Goal: Ask a question

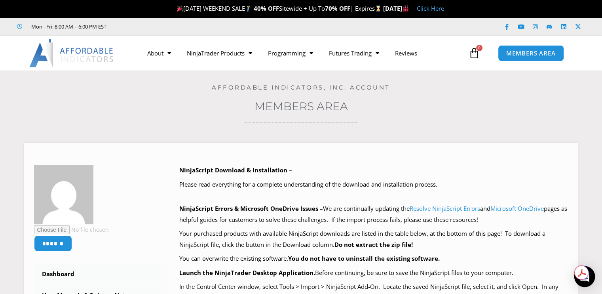
click at [585, 281] on div "Open Intercom Messenger" at bounding box center [585, 276] width 21 height 21
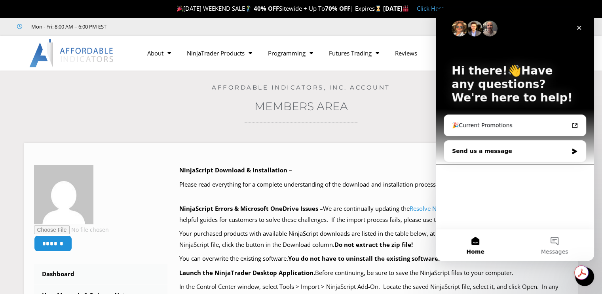
click at [485, 153] on div "Send us a message" at bounding box center [510, 151] width 116 height 8
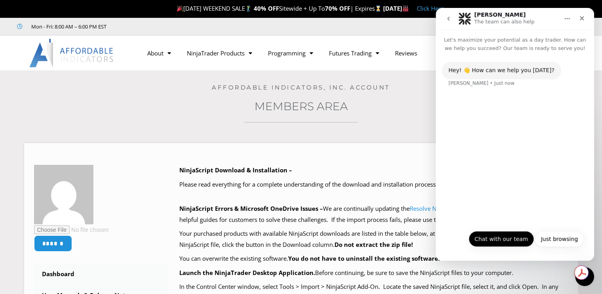
click at [501, 239] on button "Chat with our team" at bounding box center [501, 239] width 65 height 16
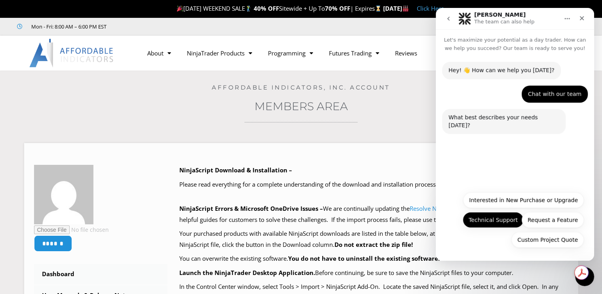
click at [498, 223] on button "Technical Support" at bounding box center [493, 220] width 61 height 16
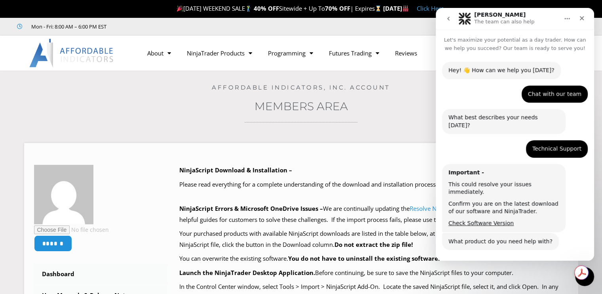
scroll to position [37, 0]
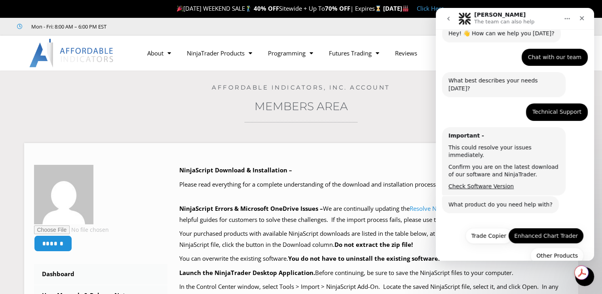
click at [544, 228] on button "Enhanced Chart Trader" at bounding box center [547, 236] width 76 height 16
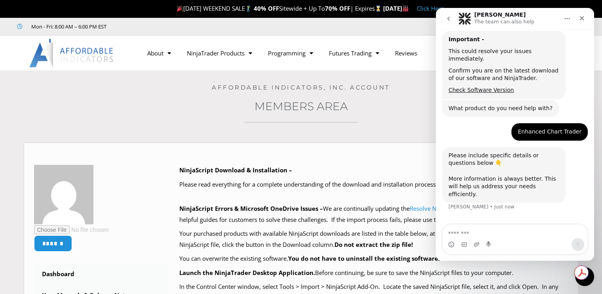
scroll to position [134, 0]
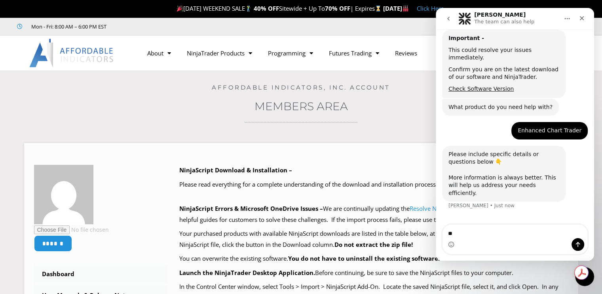
type textarea "*"
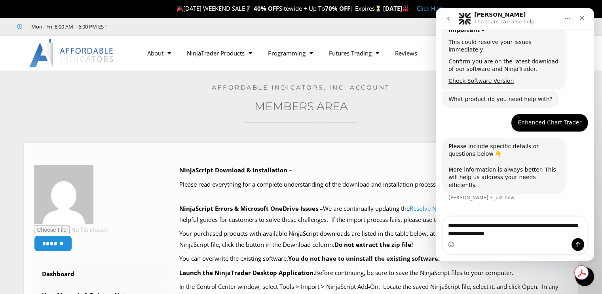
type textarea "**********"
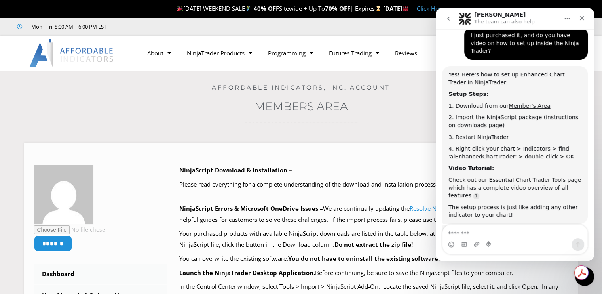
scroll to position [1, 0]
type textarea "***"
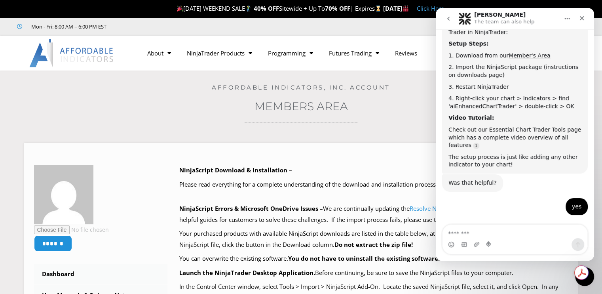
scroll to position [385, 0]
